Goal: Transaction & Acquisition: Purchase product/service

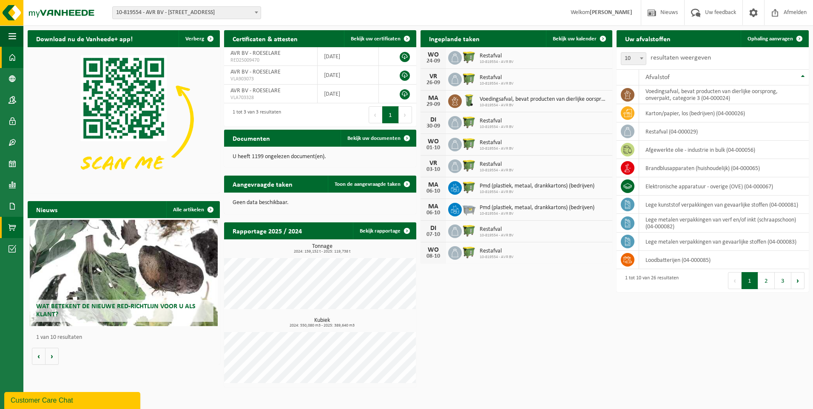
click at [7, 225] on link "Product Shop" at bounding box center [11, 227] width 23 height 21
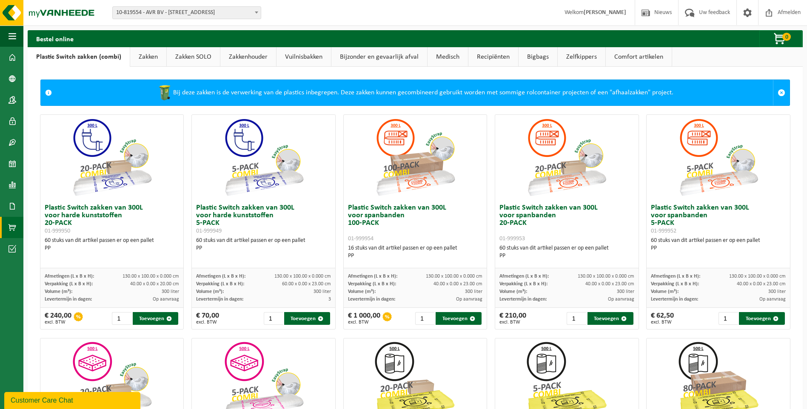
click at [292, 54] on link "Vuilnisbakken" at bounding box center [303, 57] width 54 height 20
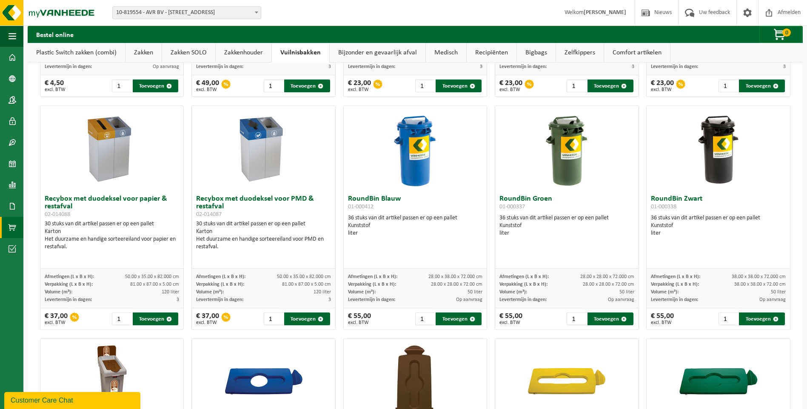
scroll to position [443, 0]
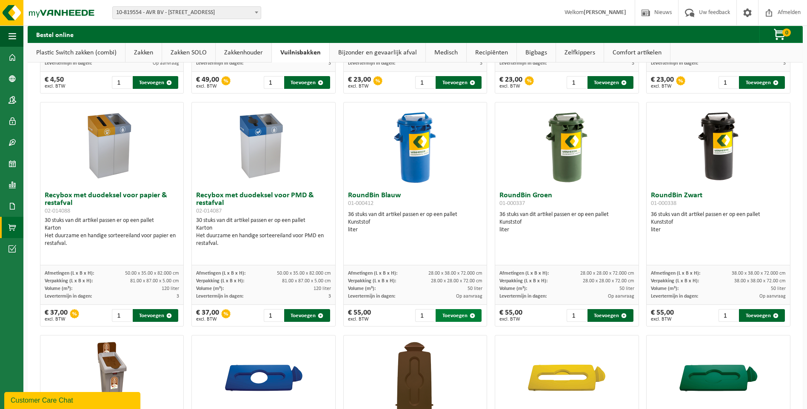
click at [452, 316] on button "Toevoegen" at bounding box center [458, 315] width 46 height 13
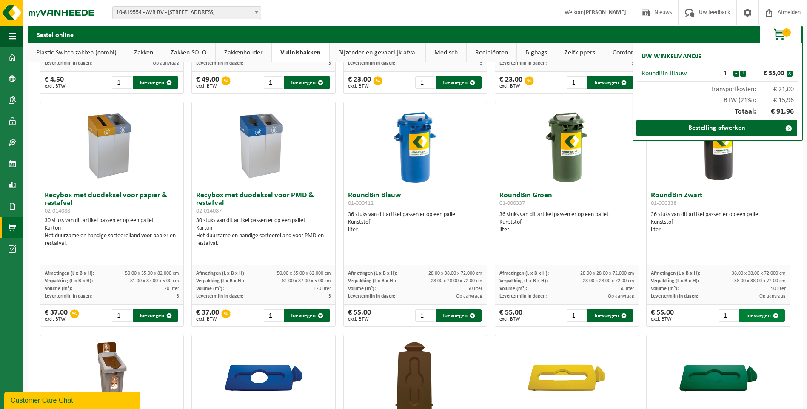
click at [758, 317] on button "Toevoegen" at bounding box center [762, 315] width 46 height 13
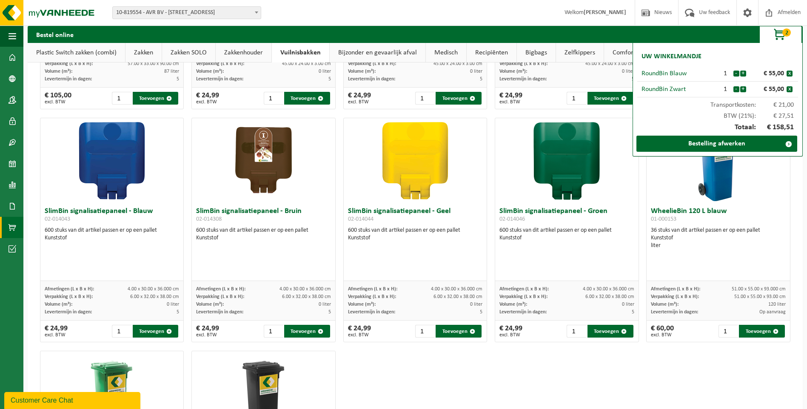
scroll to position [996, 0]
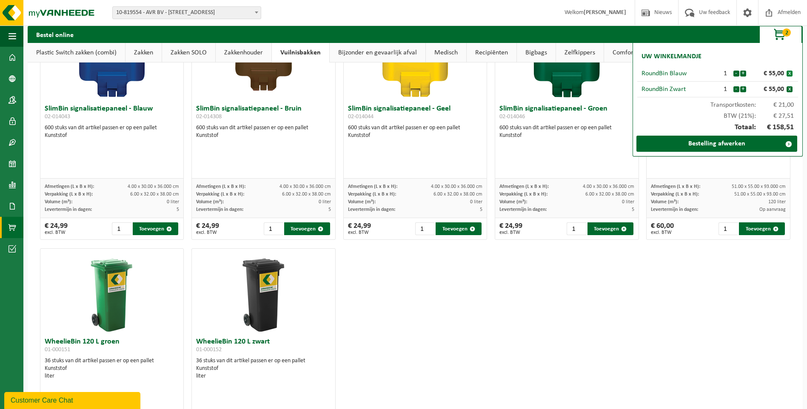
click at [788, 72] on button "x" at bounding box center [789, 74] width 6 height 6
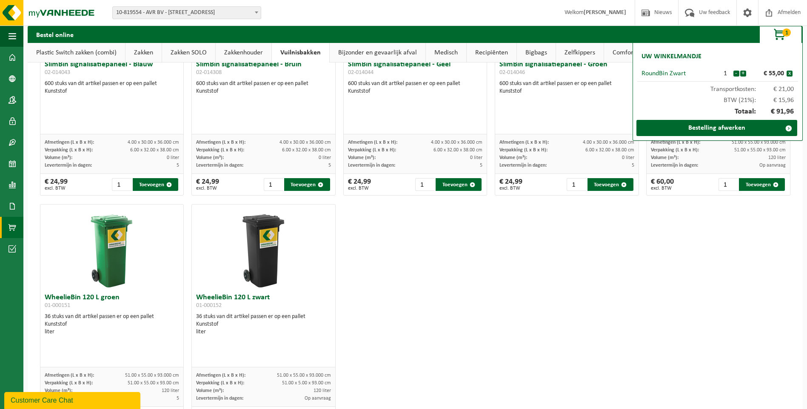
scroll to position [1081, 0]
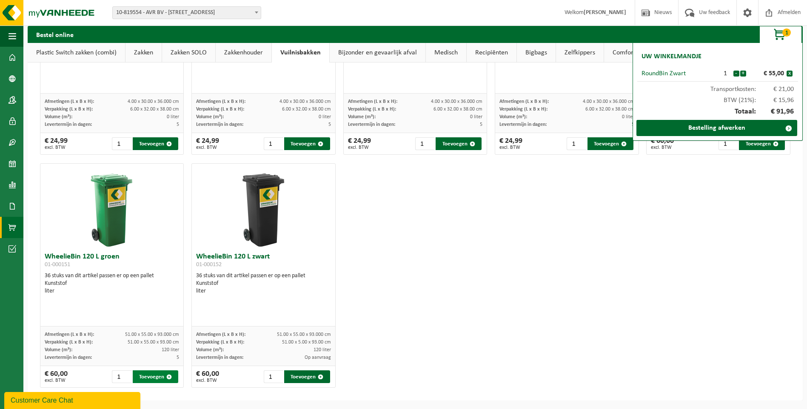
click at [159, 375] on button "Toevoegen" at bounding box center [156, 376] width 46 height 13
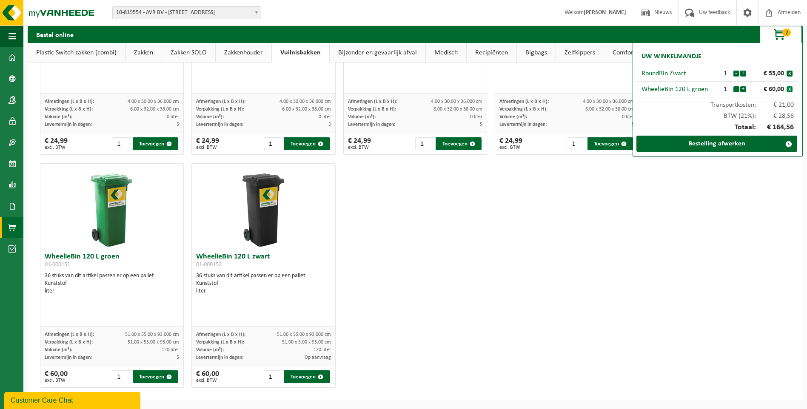
click at [792, 91] on button "x" at bounding box center [789, 89] width 6 height 6
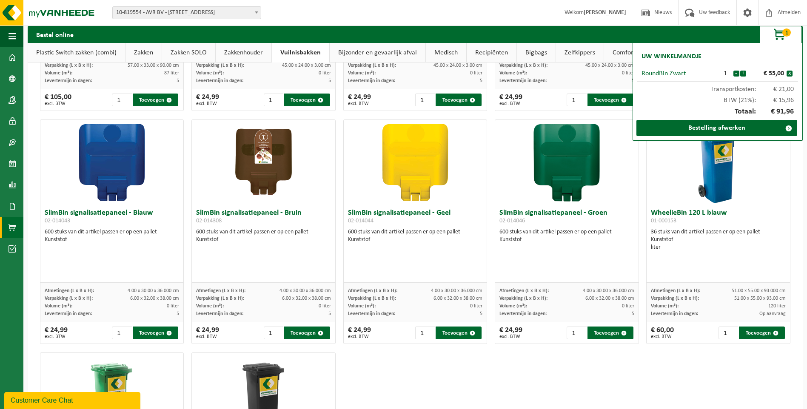
scroll to position [826, 0]
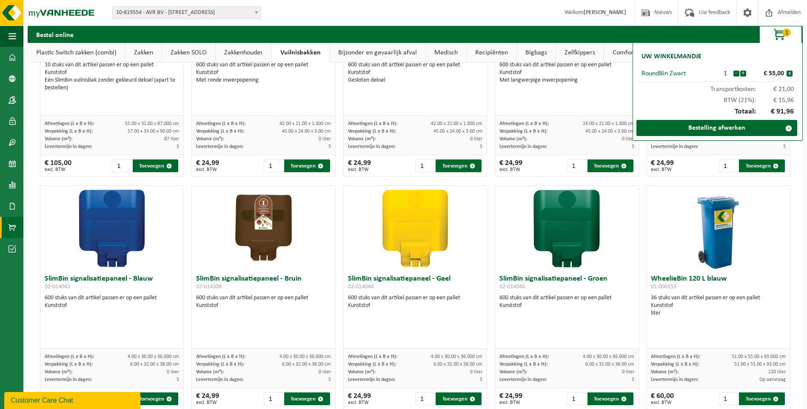
click at [686, 227] on img at bounding box center [718, 228] width 85 height 85
click at [745, 396] on button "Toevoegen" at bounding box center [762, 398] width 46 height 13
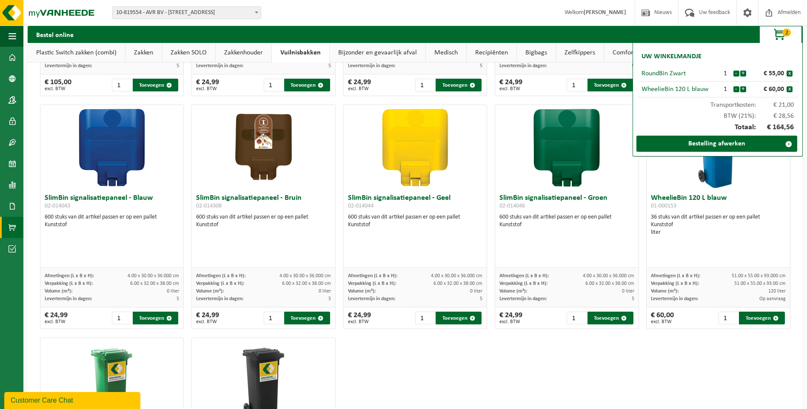
scroll to position [954, 0]
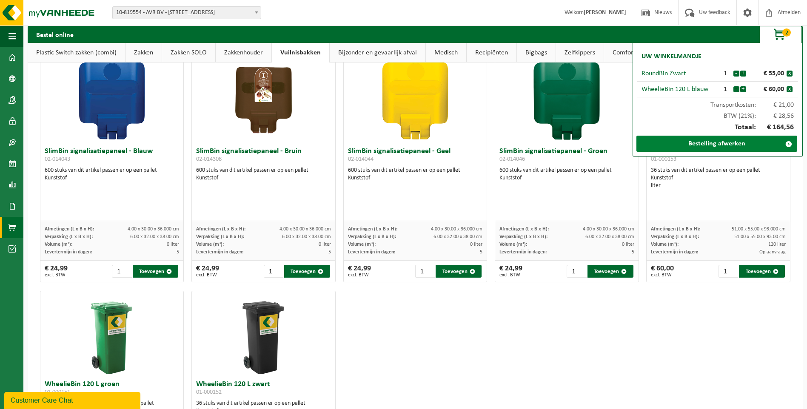
click at [754, 143] on link "Bestelling afwerken" at bounding box center [716, 144] width 161 height 16
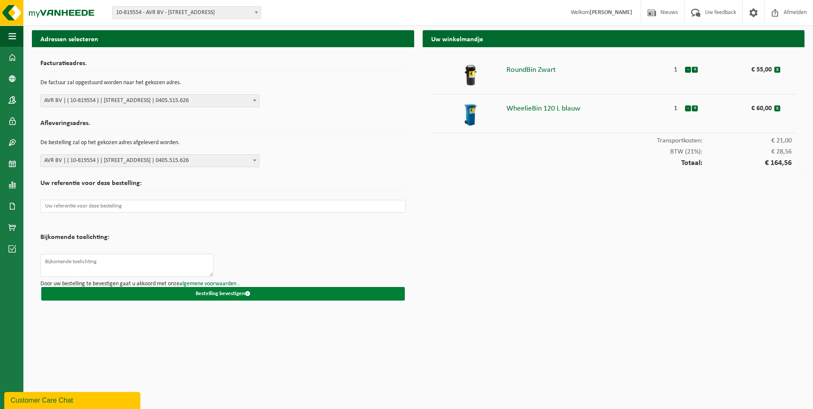
click at [202, 295] on button "Bestelling bevestigen" at bounding box center [223, 294] width 364 height 14
